Goal: Task Accomplishment & Management: Manage account settings

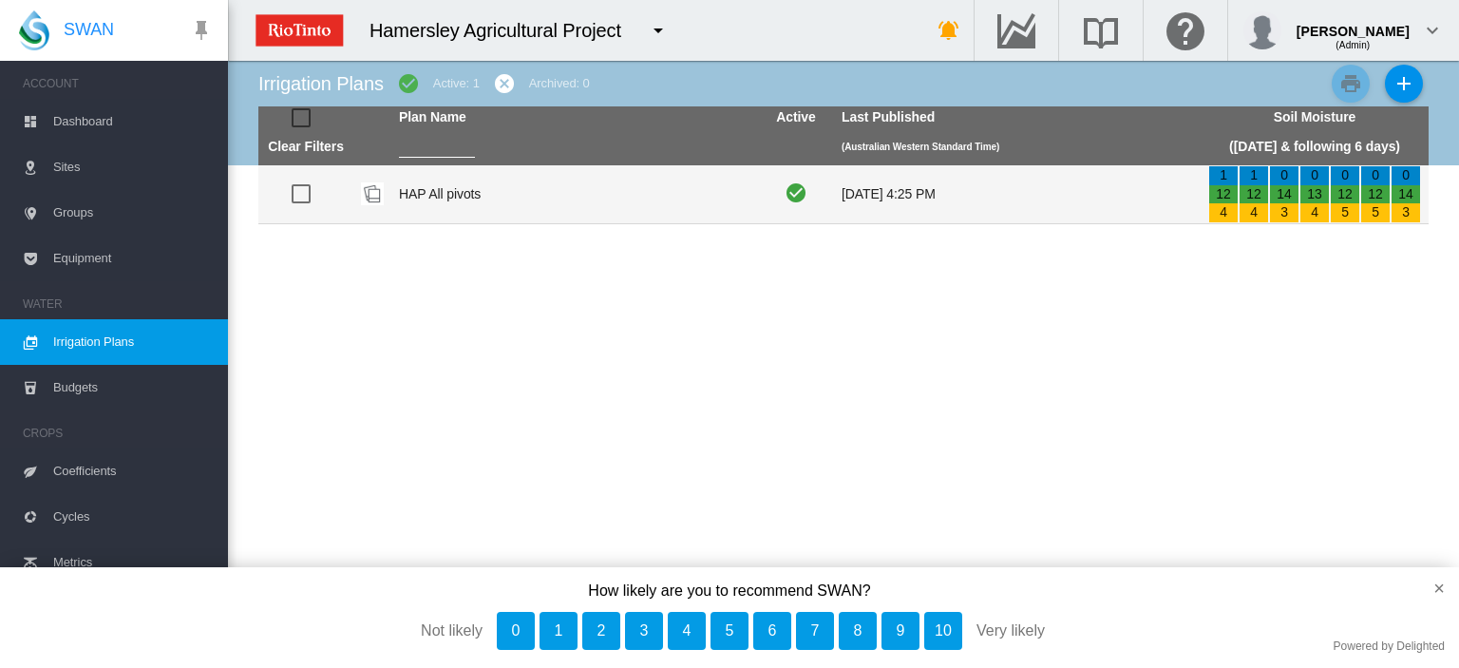
click at [429, 193] on td "HAP All pivots" at bounding box center [574, 194] width 367 height 58
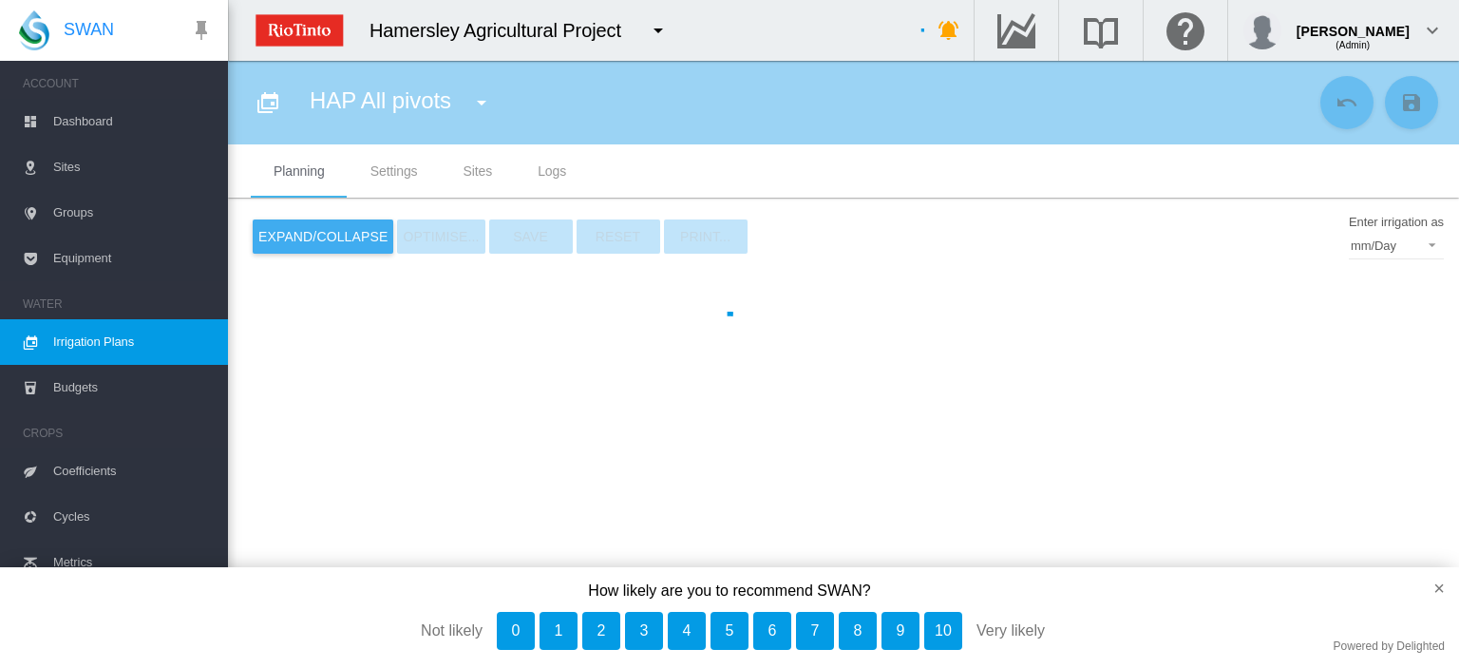
type input "**********"
type input "*"
type input "*****"
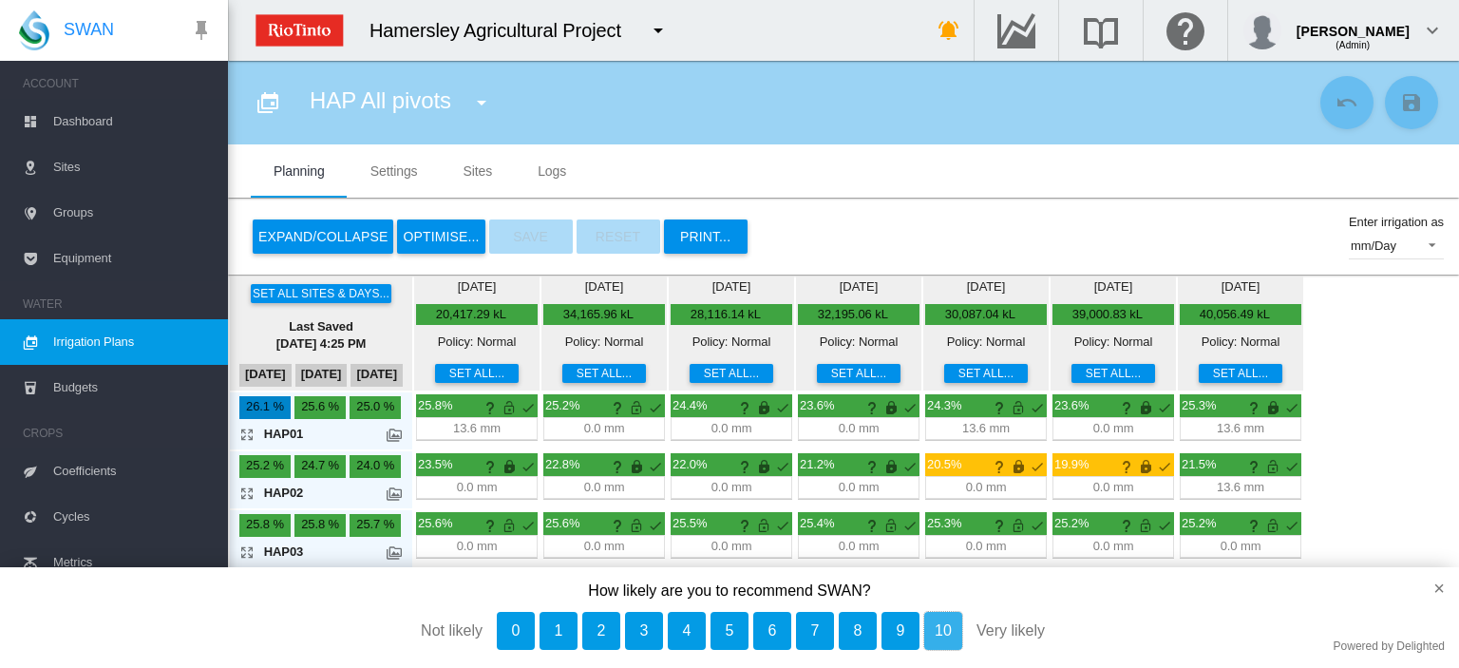
click at [943, 632] on button "10" at bounding box center [943, 631] width 38 height 38
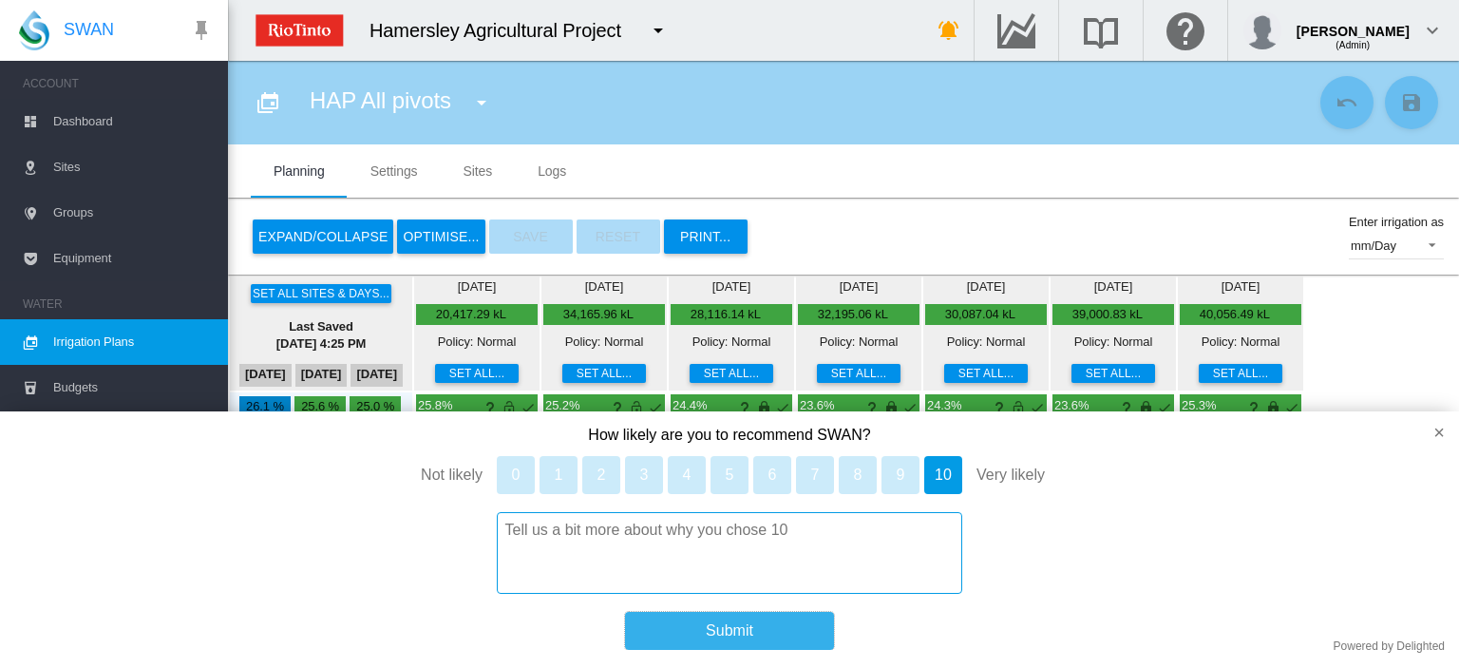
click at [783, 634] on button "Submit" at bounding box center [729, 631] width 209 height 38
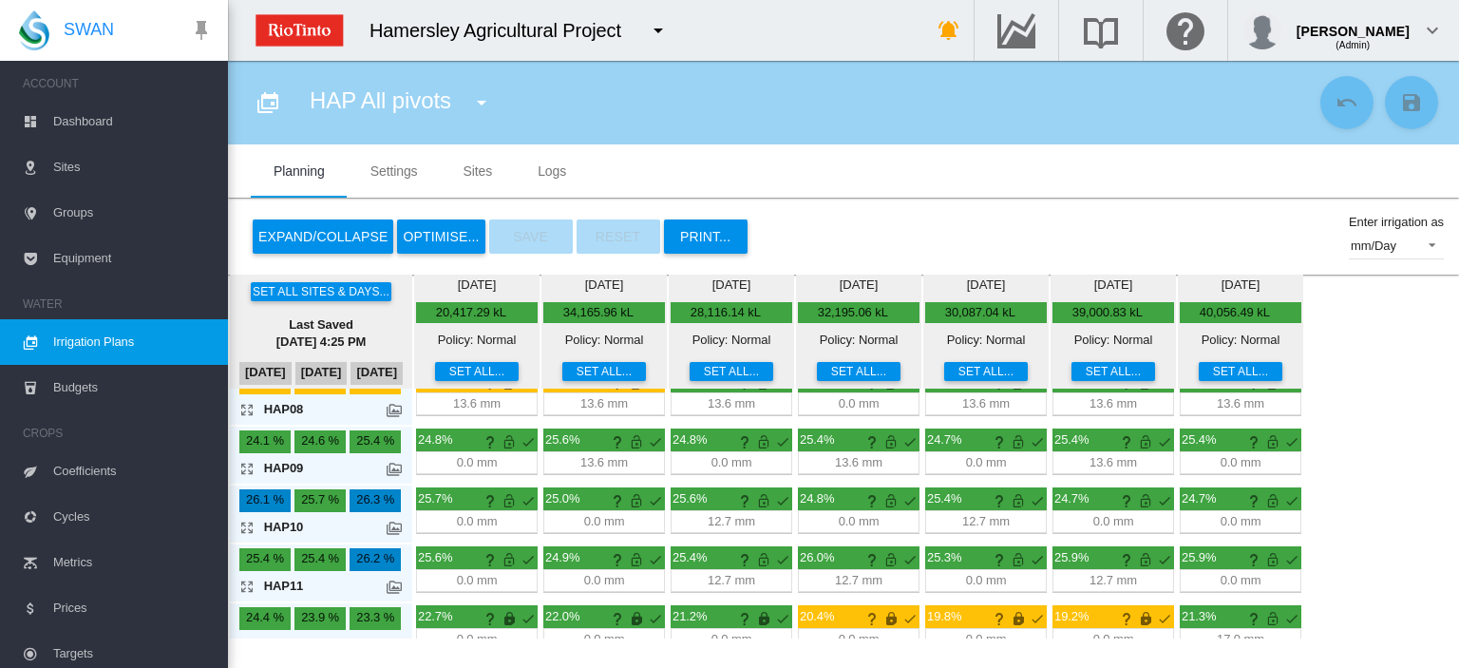
scroll to position [475, 0]
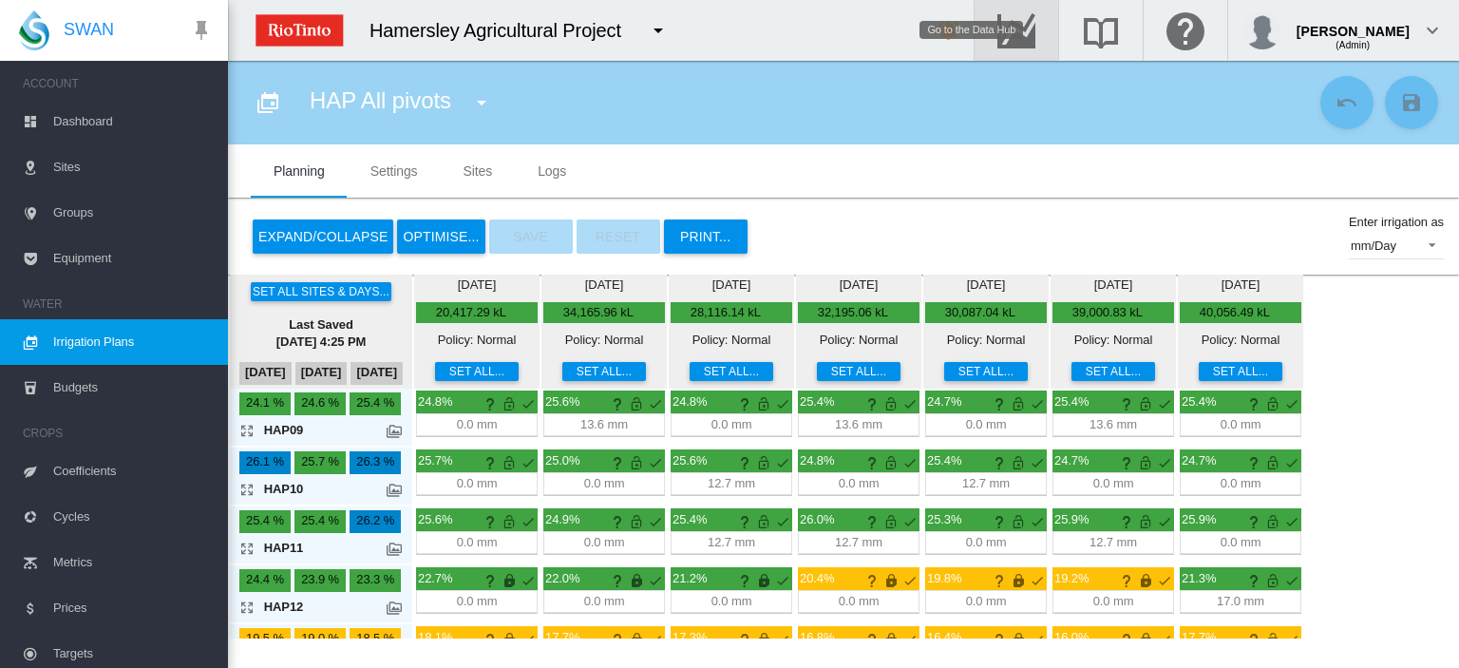
click at [1039, 26] on md-icon "Go to the Data Hub" at bounding box center [1017, 30] width 46 height 23
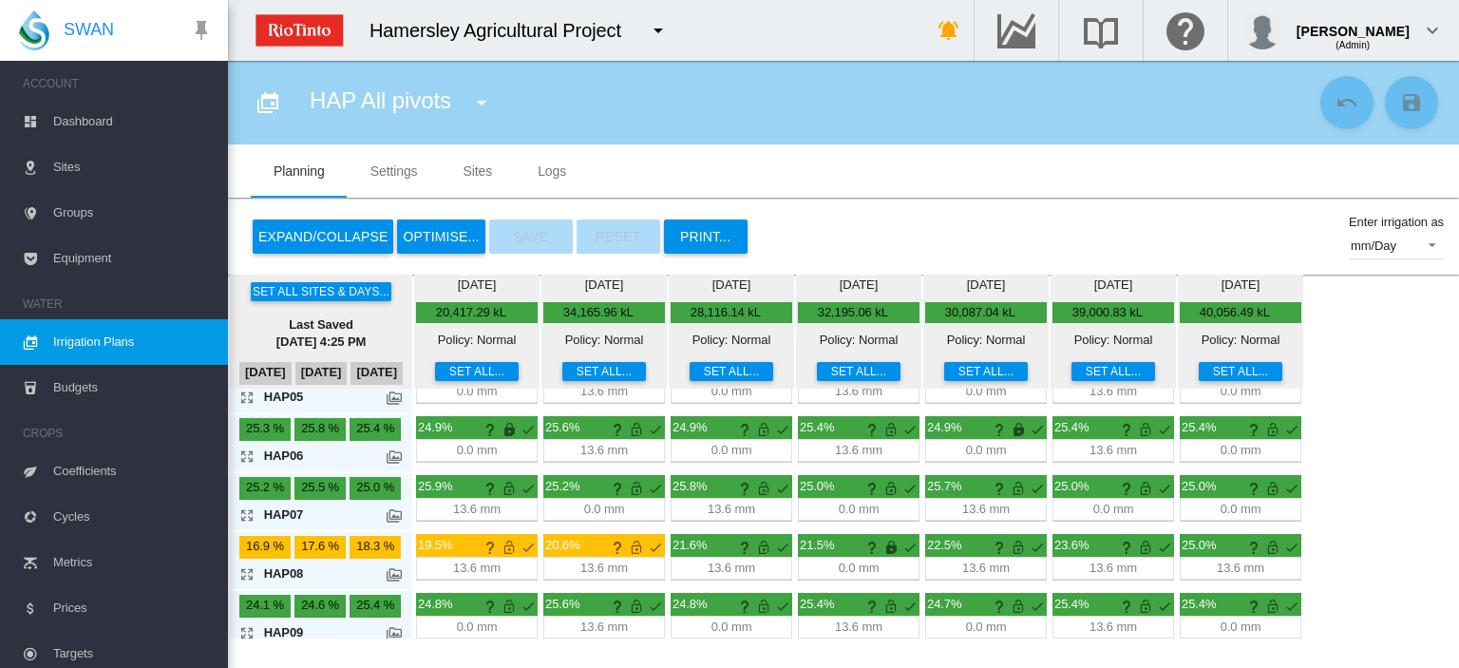
scroll to position [0, 0]
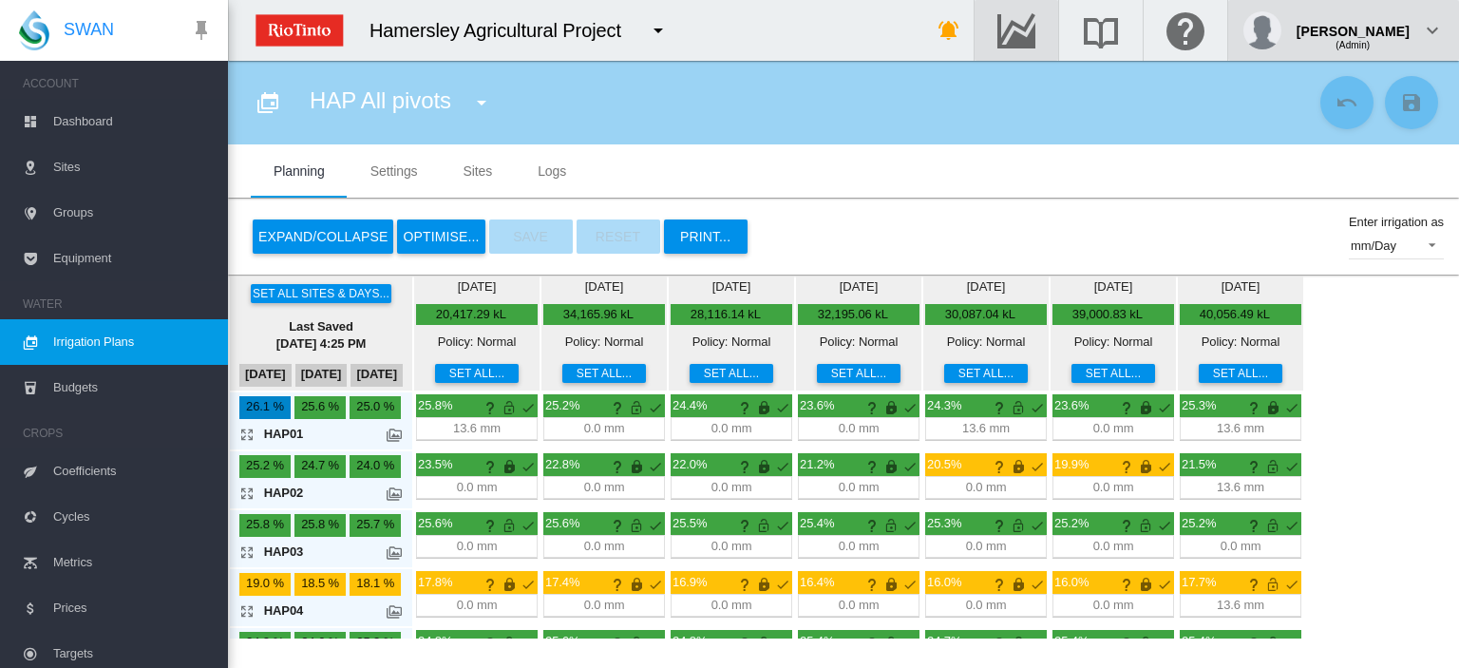
click at [1429, 19] on md-icon "icon-chevron-down" at bounding box center [1432, 30] width 23 height 23
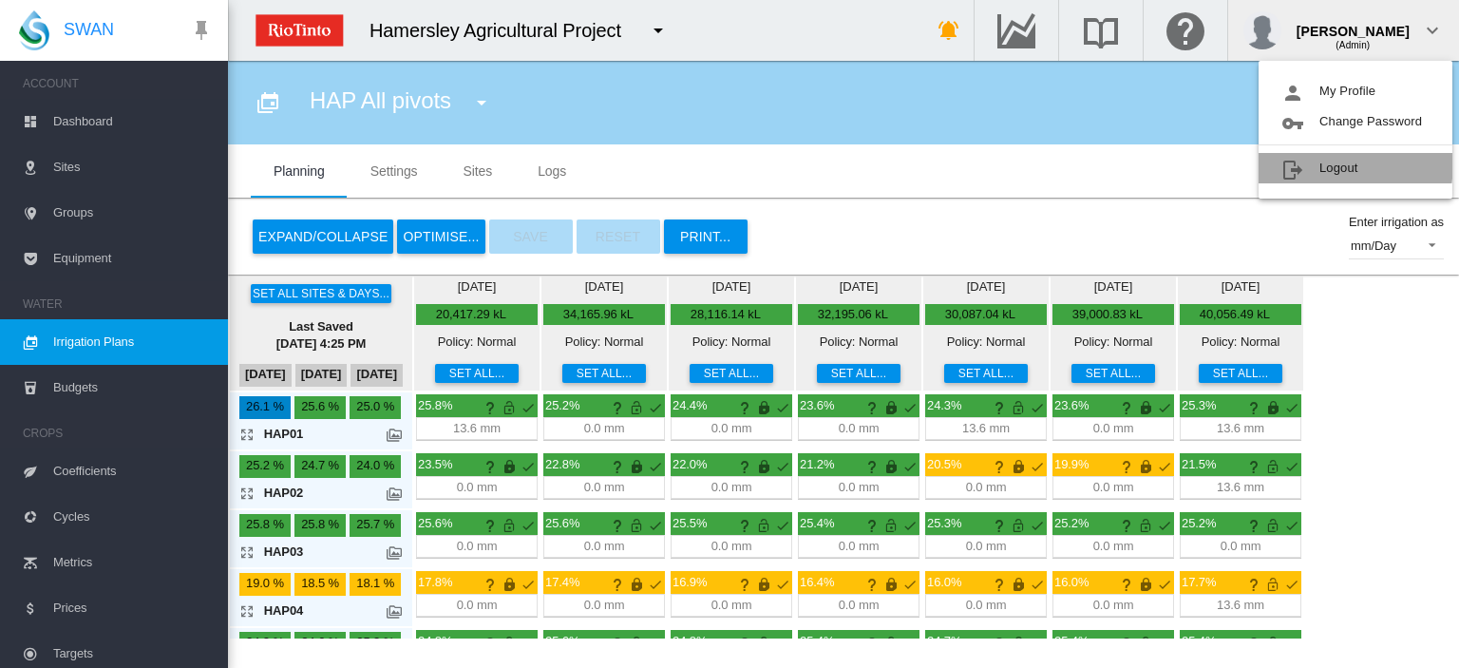
click at [1353, 161] on button "Logout" at bounding box center [1356, 168] width 194 height 30
